Goal: Find specific page/section: Find specific page/section

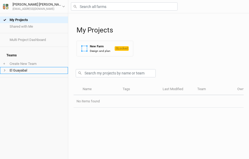
click at [27, 70] on li "El Guayabal" at bounding box center [34, 70] width 68 height 7
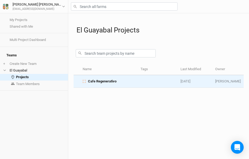
click at [108, 83] on span "Cafe Regenerativo" at bounding box center [102, 81] width 29 height 5
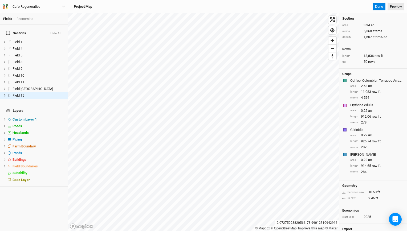
click at [249, 80] on div at bounding box center [345, 80] width 3 height 3
click at [20, 131] on span "Headlands" at bounding box center [21, 133] width 16 height 4
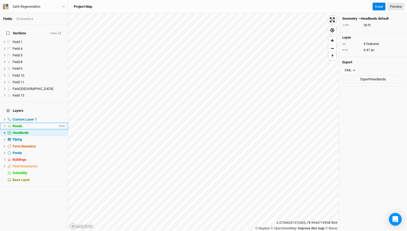
click at [23, 124] on div "Roads" at bounding box center [35, 126] width 45 height 4
click at [23, 131] on span "Headlands" at bounding box center [21, 133] width 16 height 4
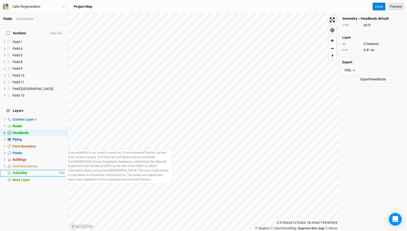
click at [19, 159] on span "Suitability" at bounding box center [20, 173] width 15 height 4
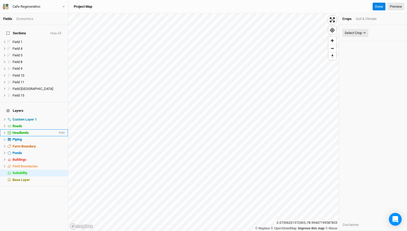
click at [20, 131] on span "Headlands" at bounding box center [21, 133] width 16 height 4
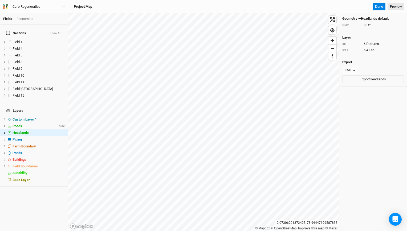
click at [20, 124] on span "Roads" at bounding box center [18, 126] width 10 height 4
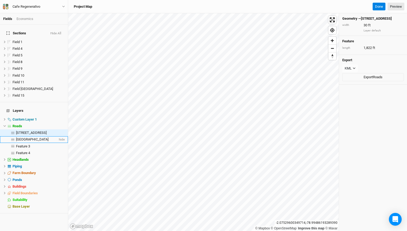
click at [23, 136] on li "Farm Road hide" at bounding box center [34, 139] width 68 height 7
click at [31, 131] on span "[STREET_ADDRESS]" at bounding box center [31, 133] width 31 height 4
